Goal: Task Accomplishment & Management: Manage account settings

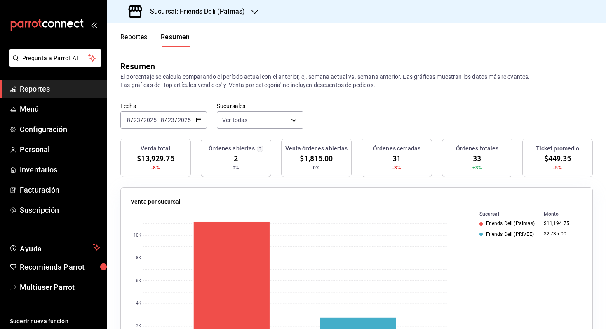
click at [175, 117] on span "/" at bounding box center [176, 120] width 2 height 7
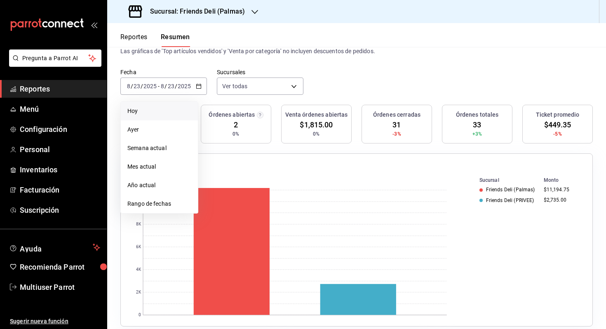
click at [169, 110] on span "Hoy" at bounding box center [159, 111] width 64 height 9
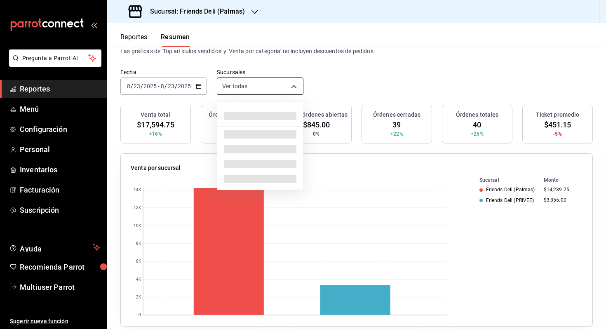
click at [299, 92] on body "Pregunta a Parrot AI Reportes Menú Configuración Personal Inventarios Facturaci…" at bounding box center [303, 164] width 606 height 329
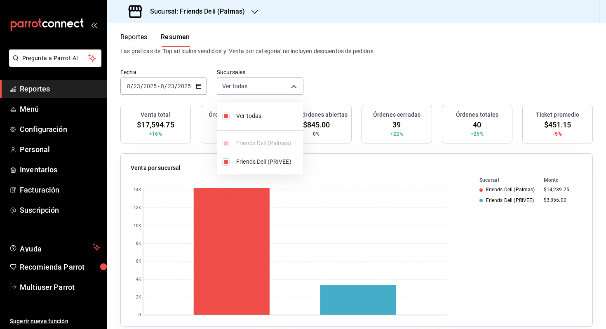
click at [261, 124] on li "Ver todas" at bounding box center [260, 116] width 86 height 22
type input "[object Object]"
checkbox input "false"
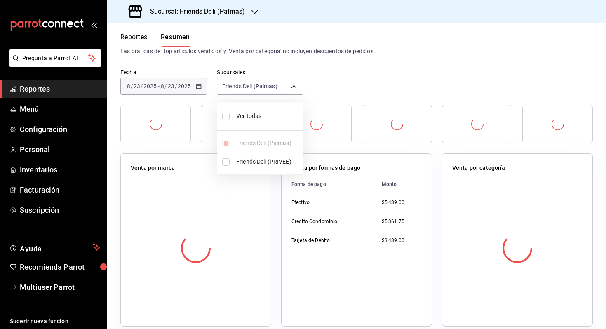
click at [276, 115] on span "Ver todas" at bounding box center [268, 116] width 64 height 9
type input "[object Object],[object Object]"
checkbox input "true"
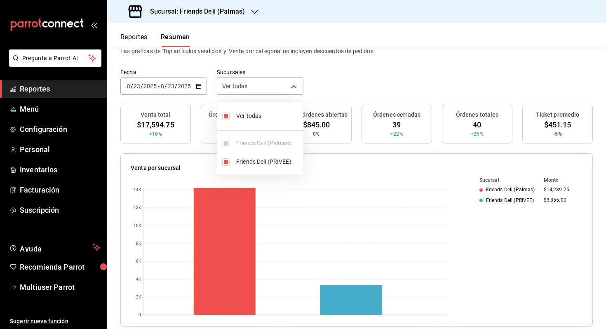
click at [343, 85] on div at bounding box center [303, 164] width 606 height 329
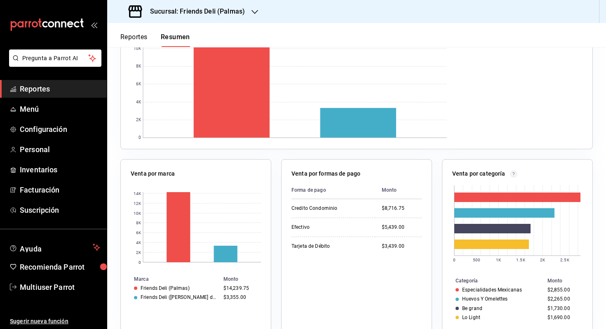
scroll to position [224, 0]
